Goal: Task Accomplishment & Management: Use online tool/utility

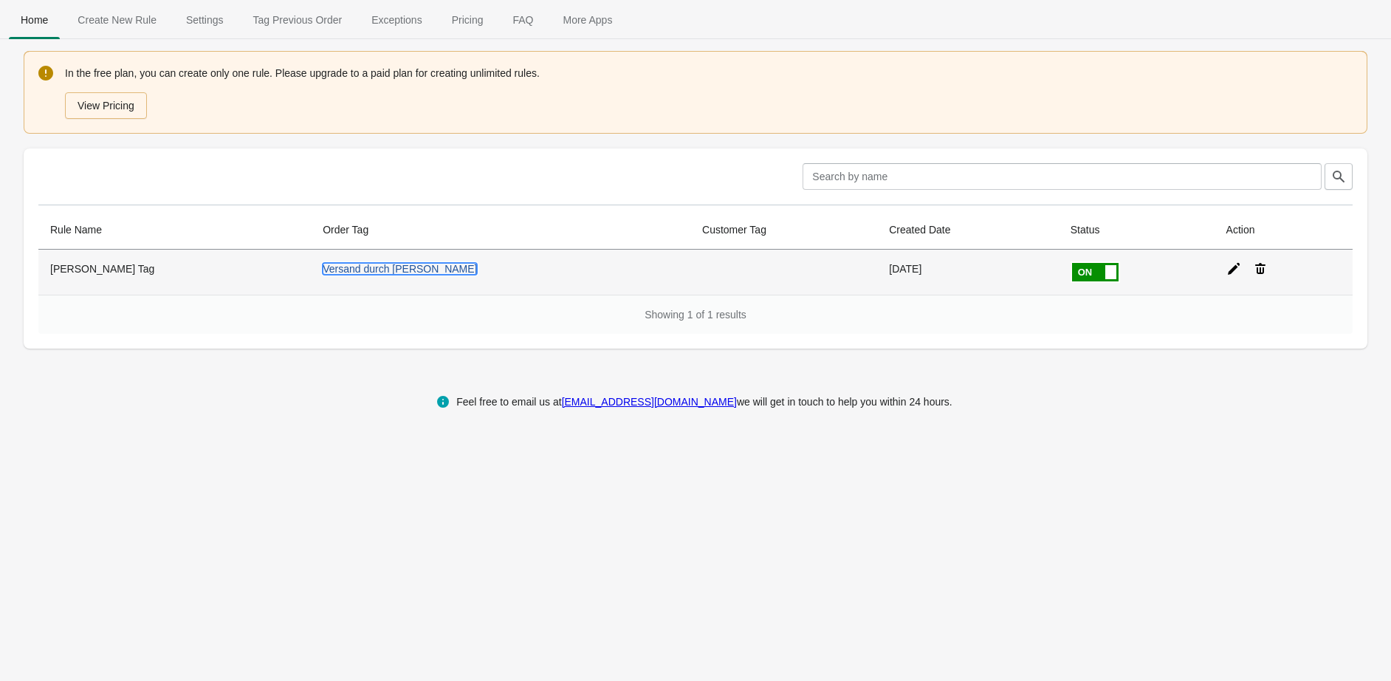
click at [323, 267] on link "Versand durch [PERSON_NAME]" at bounding box center [400, 269] width 154 height 12
click at [1226, 267] on icon at bounding box center [1233, 268] width 15 height 15
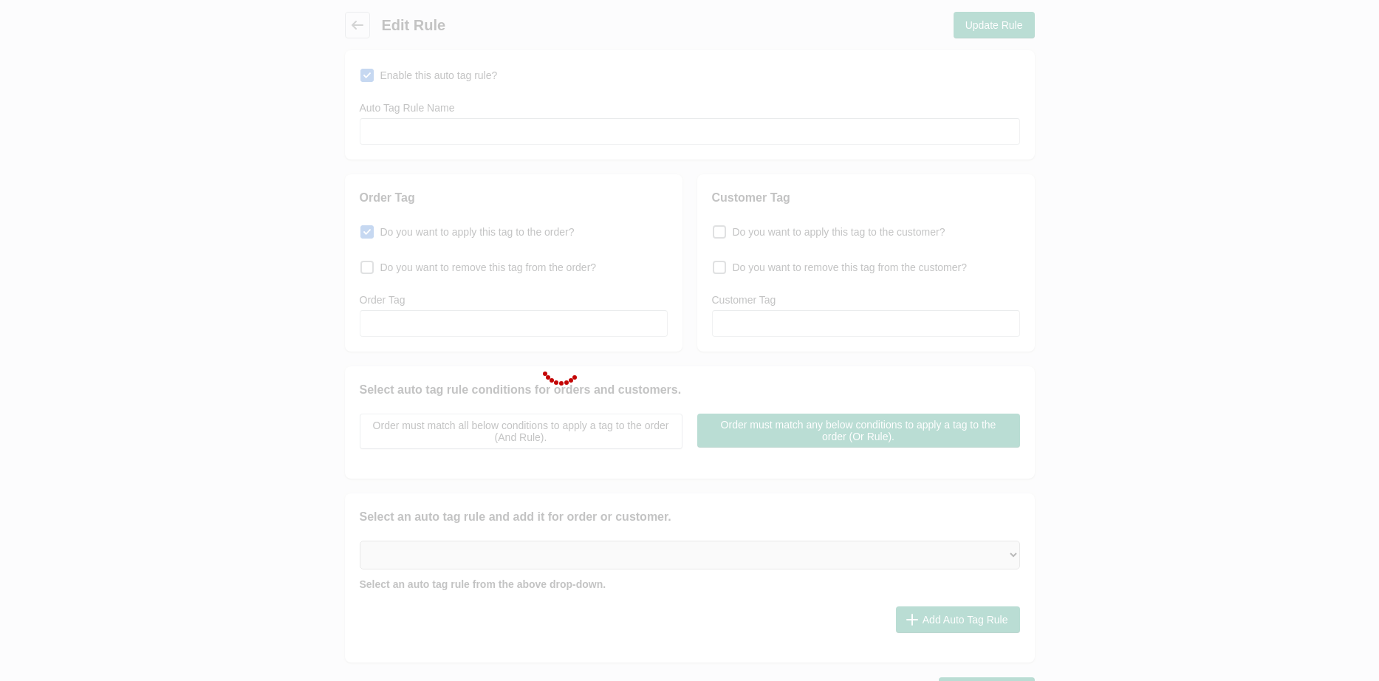
type input "[PERSON_NAME] Tag"
checkbox input "true"
type input "Versand durch [PERSON_NAME]"
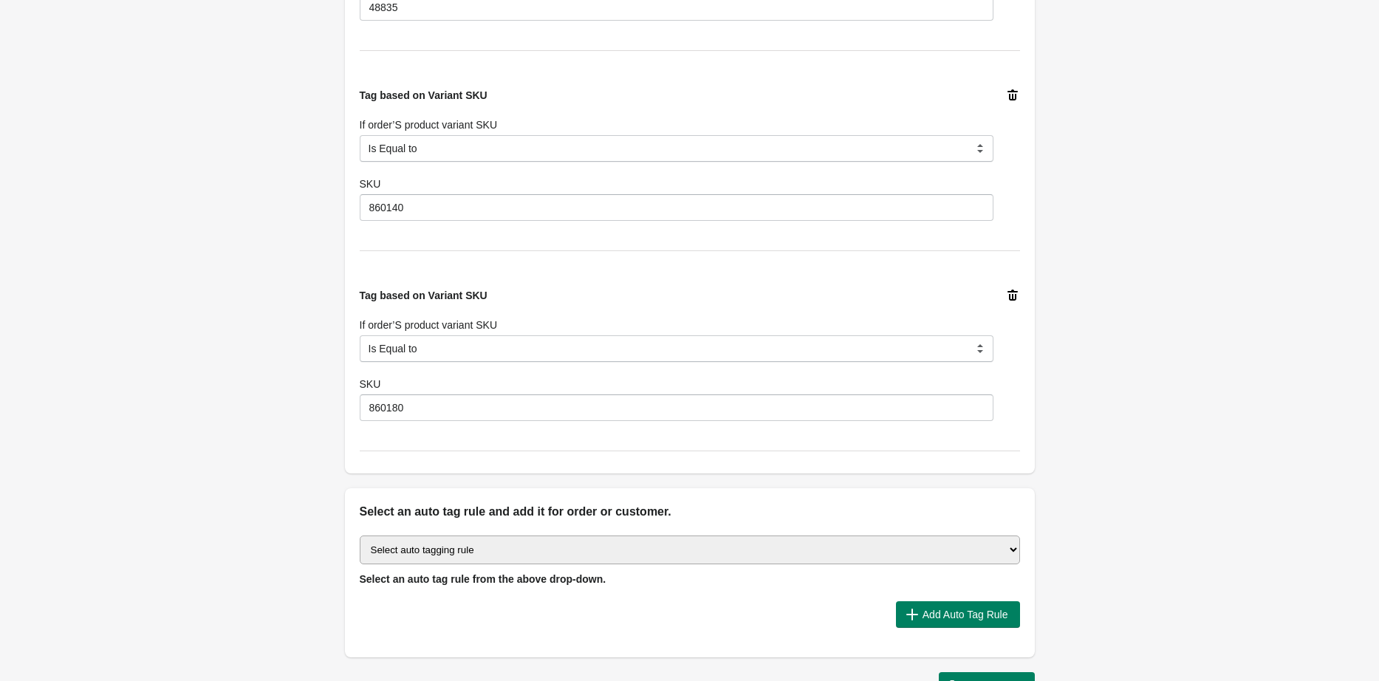
scroll to position [961, 0]
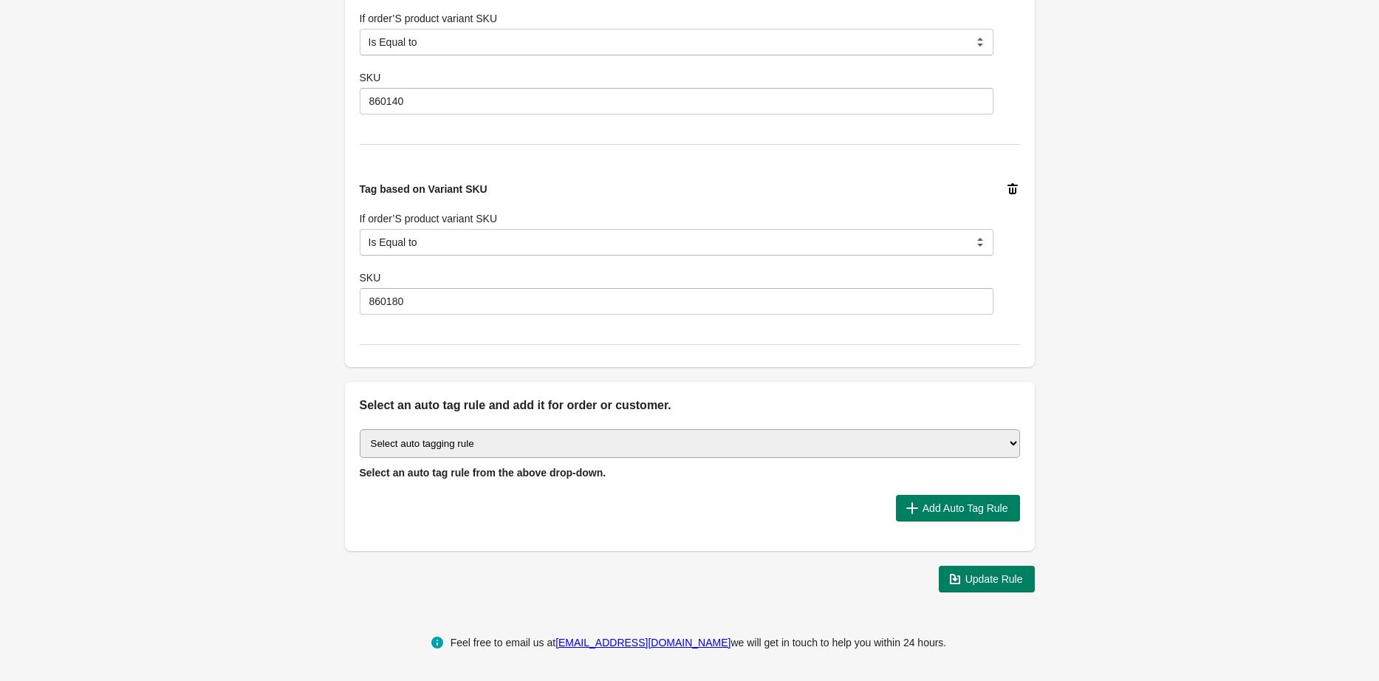
click at [463, 450] on select "Select auto tagging rule Tag by order amount Tag based on the order count (Volu…" at bounding box center [690, 443] width 660 height 29
click at [451, 440] on select "Select auto tagging rule Tag by order amount Tag based on the order count (Volu…" at bounding box center [690, 443] width 660 height 29
select select "23"
click at [360, 430] on select "Select auto tagging rule Tag by order amount Tag based on the order count (Volu…" at bounding box center [690, 443] width 660 height 29
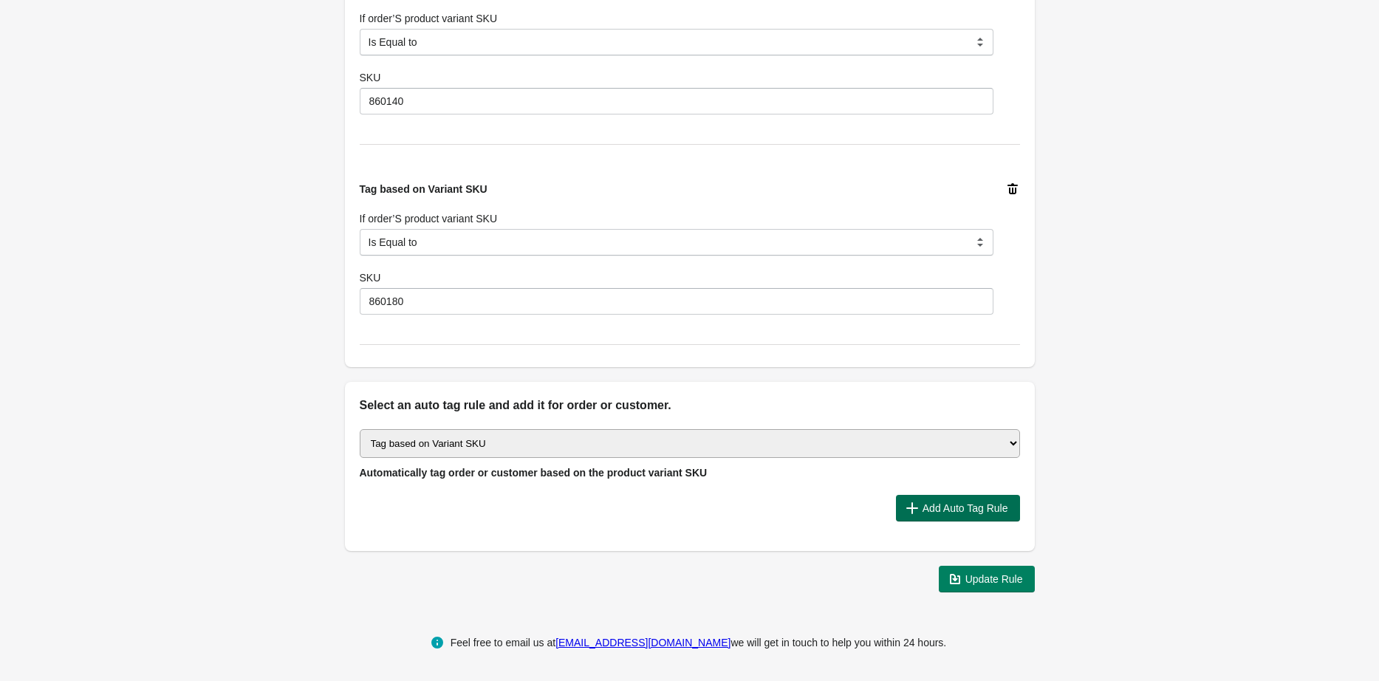
click at [969, 508] on span "Add Auto Tag Rule" at bounding box center [965, 508] width 86 height 12
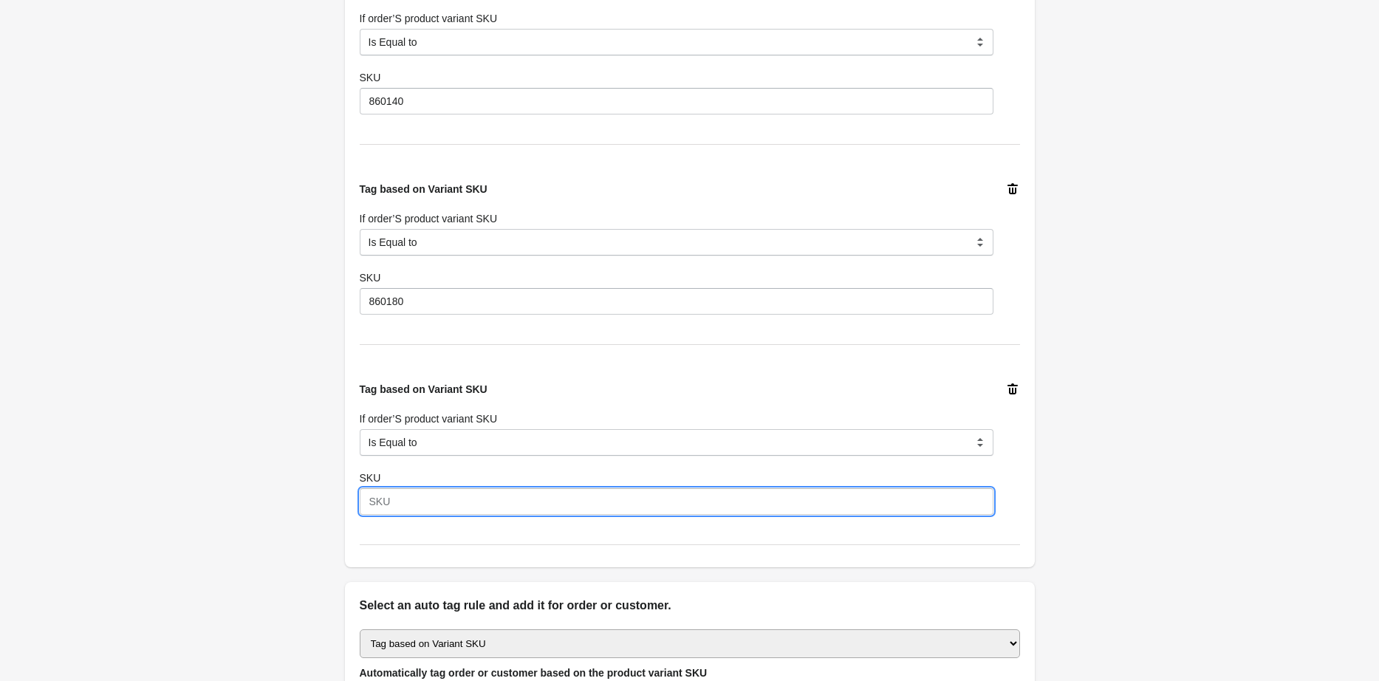
click at [439, 499] on input "SKU" at bounding box center [677, 501] width 634 height 27
type input "48950"
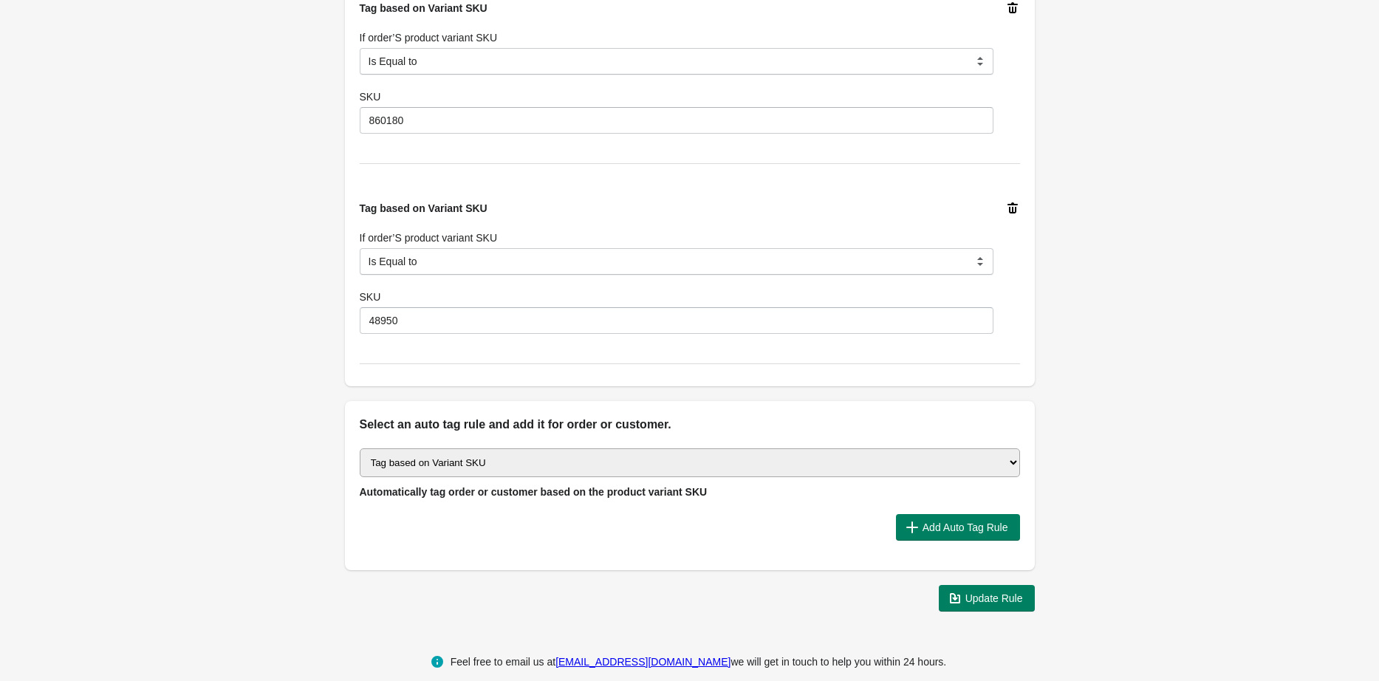
scroll to position [1161, 0]
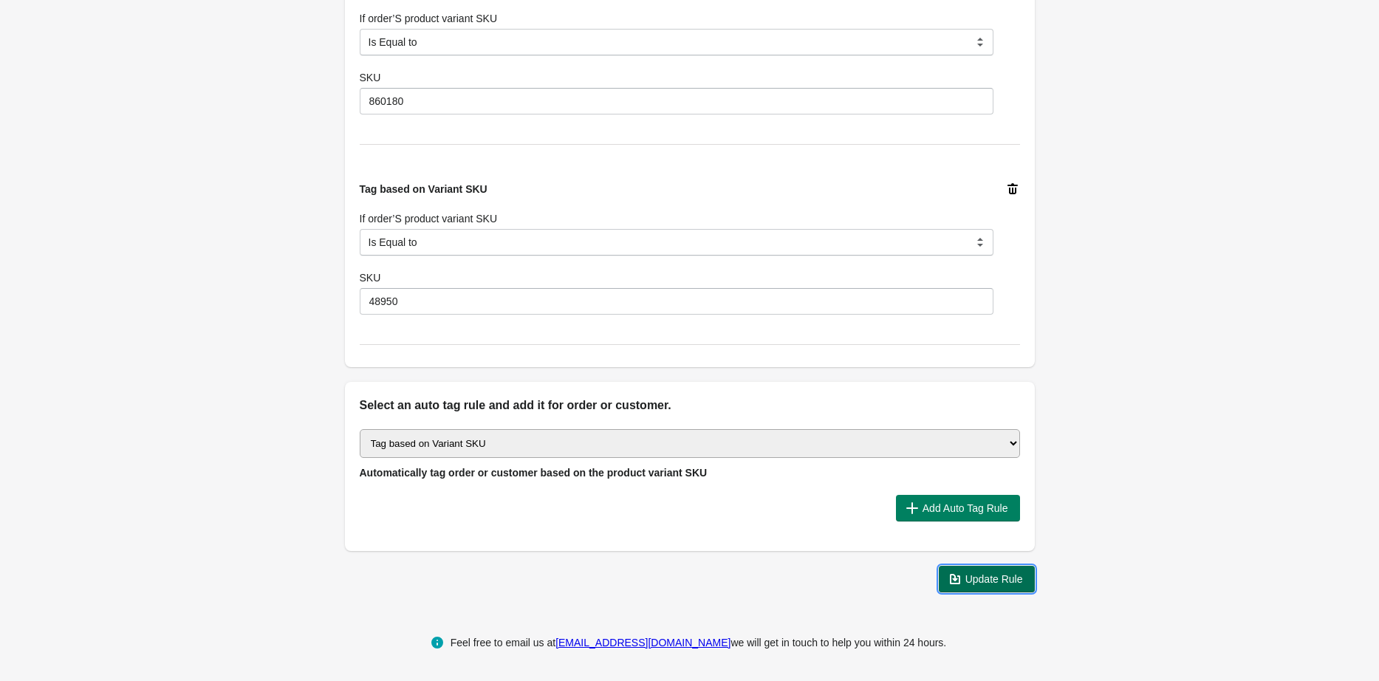
click at [1021, 578] on span "Update Rule" at bounding box center [994, 579] width 58 height 12
